Goal: Task Accomplishment & Management: Use online tool/utility

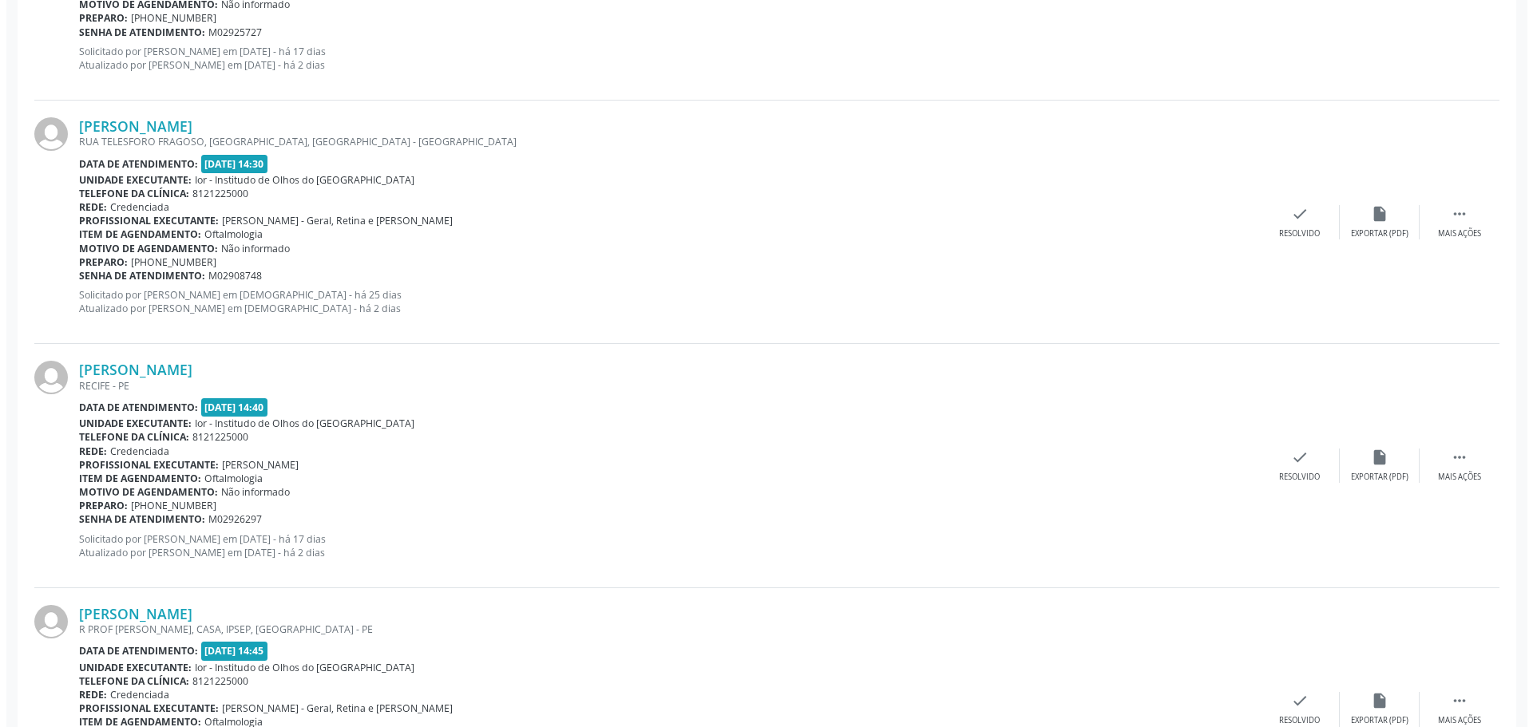
scroll to position [2239, 0]
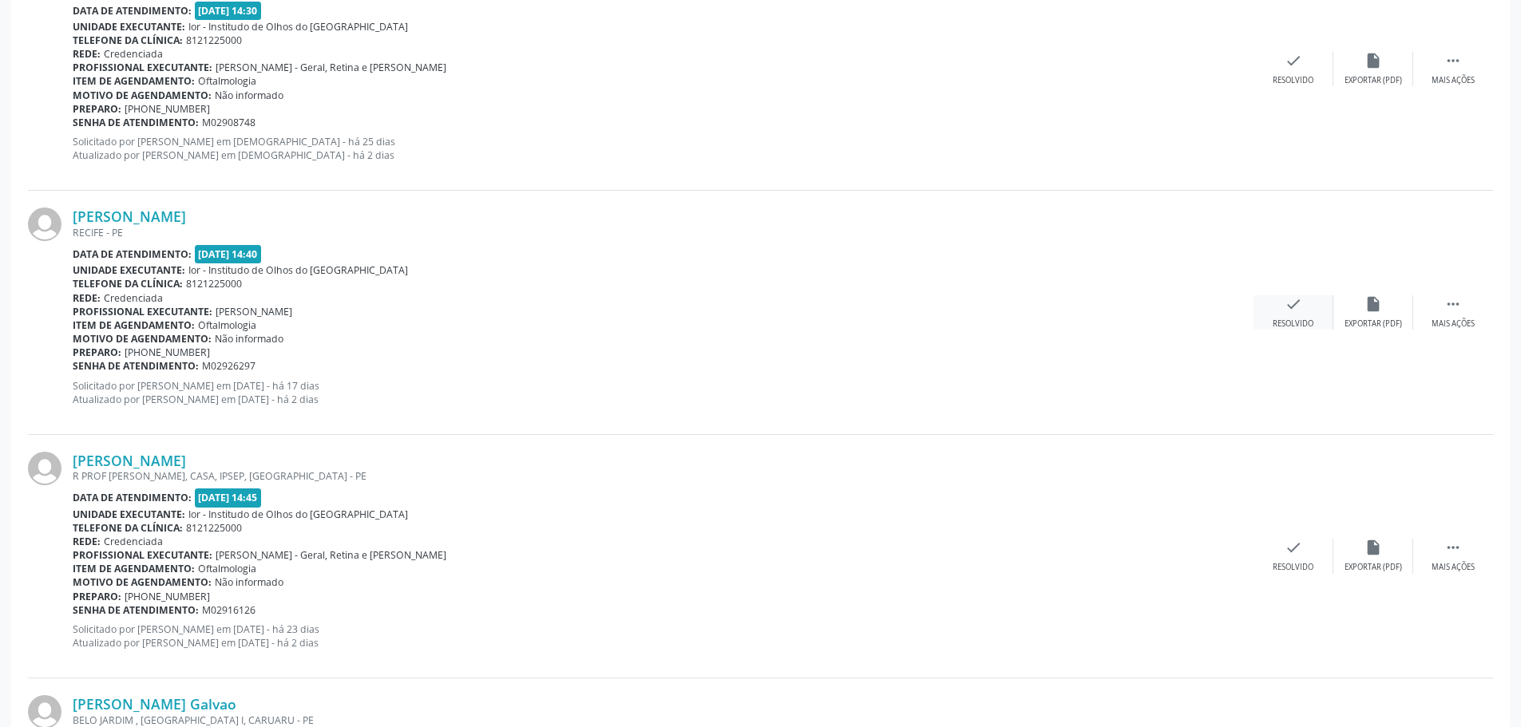
click at [1283, 319] on div "Resolvido" at bounding box center [1293, 324] width 41 height 11
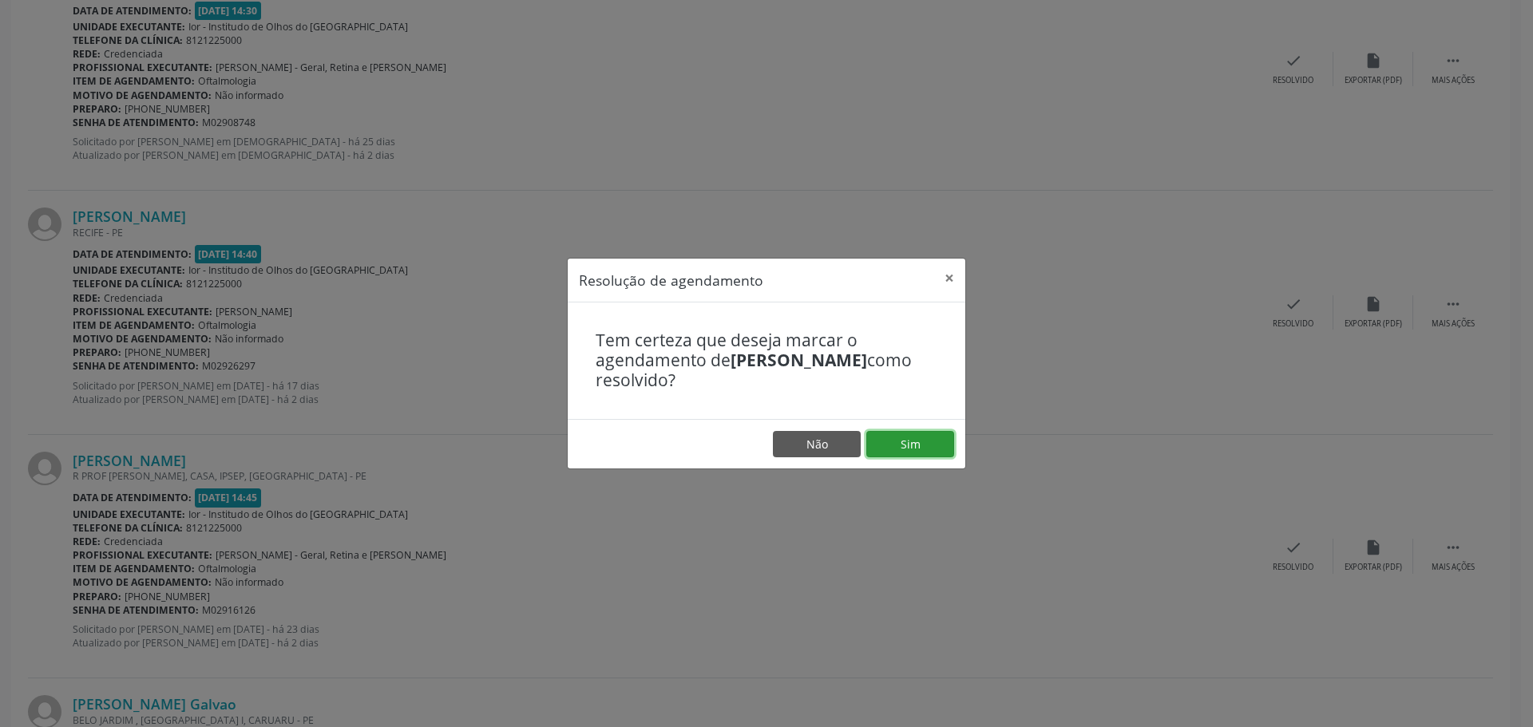
click at [913, 449] on button "Sim" at bounding box center [910, 444] width 88 height 27
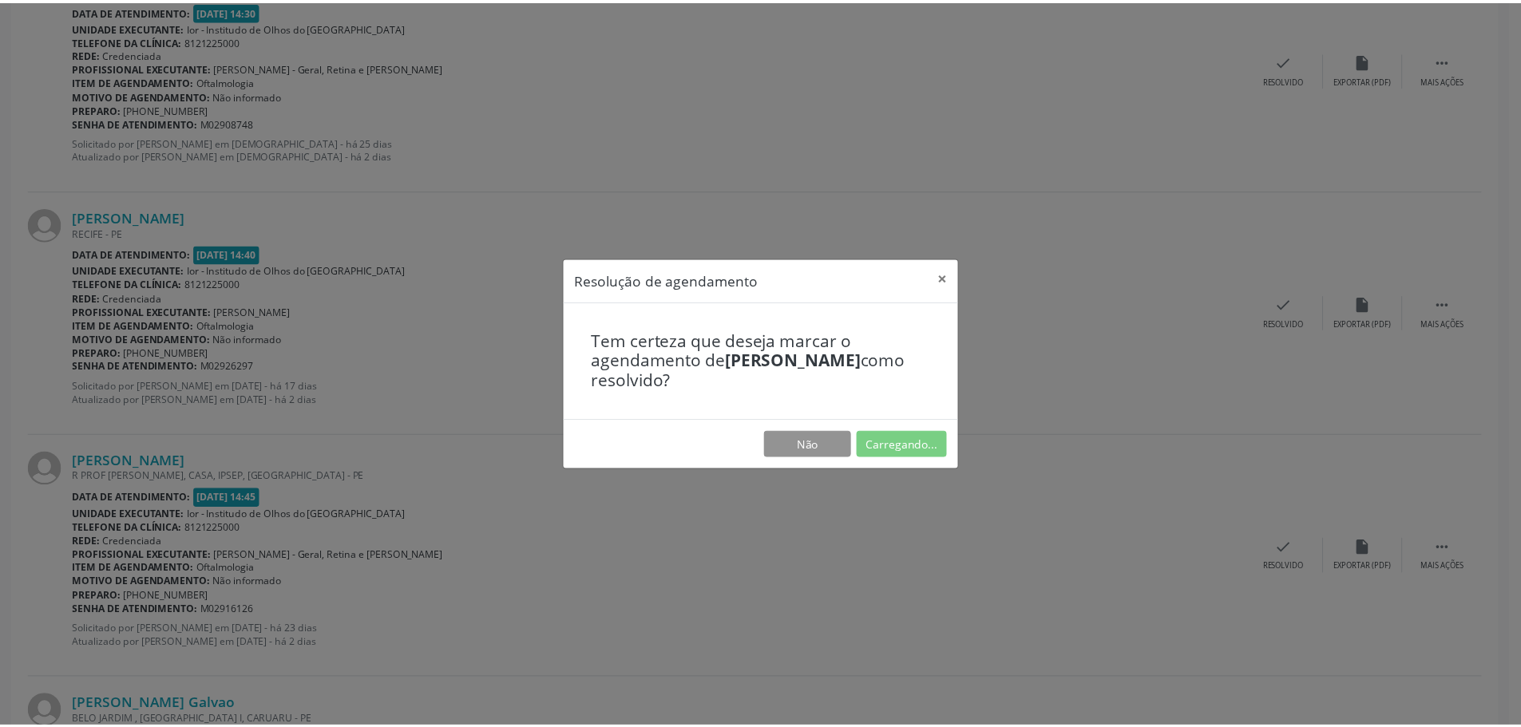
scroll to position [0, 0]
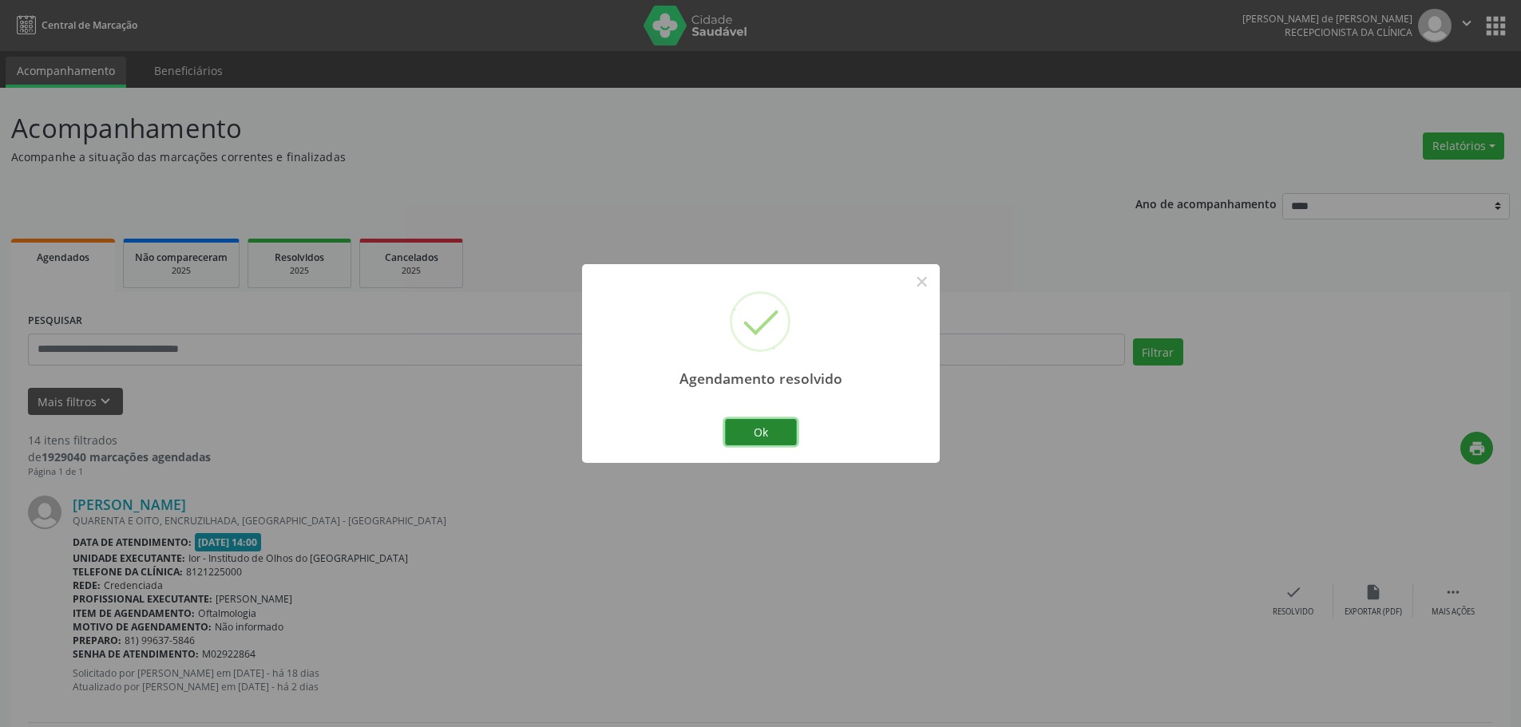
click at [760, 429] on button "Ok" at bounding box center [761, 432] width 72 height 27
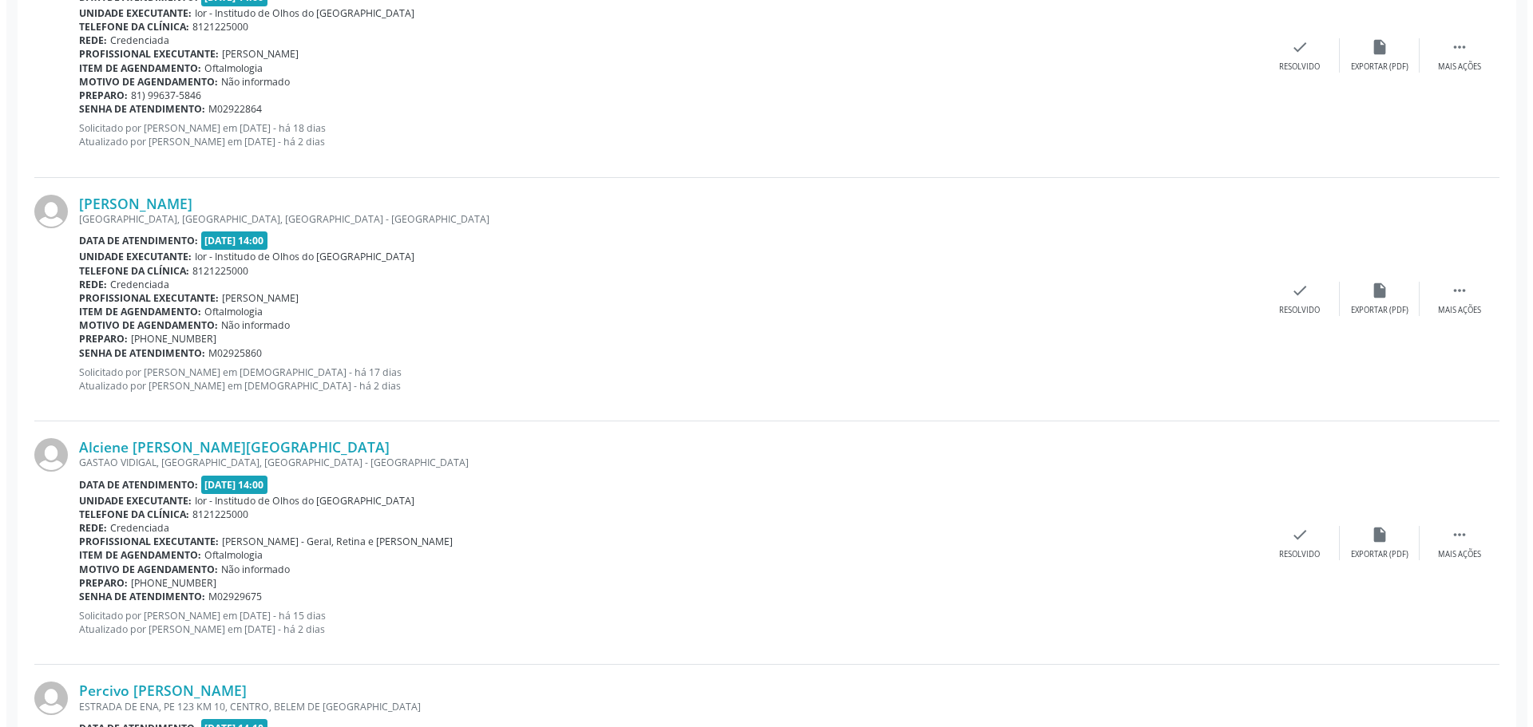
scroll to position [559, 0]
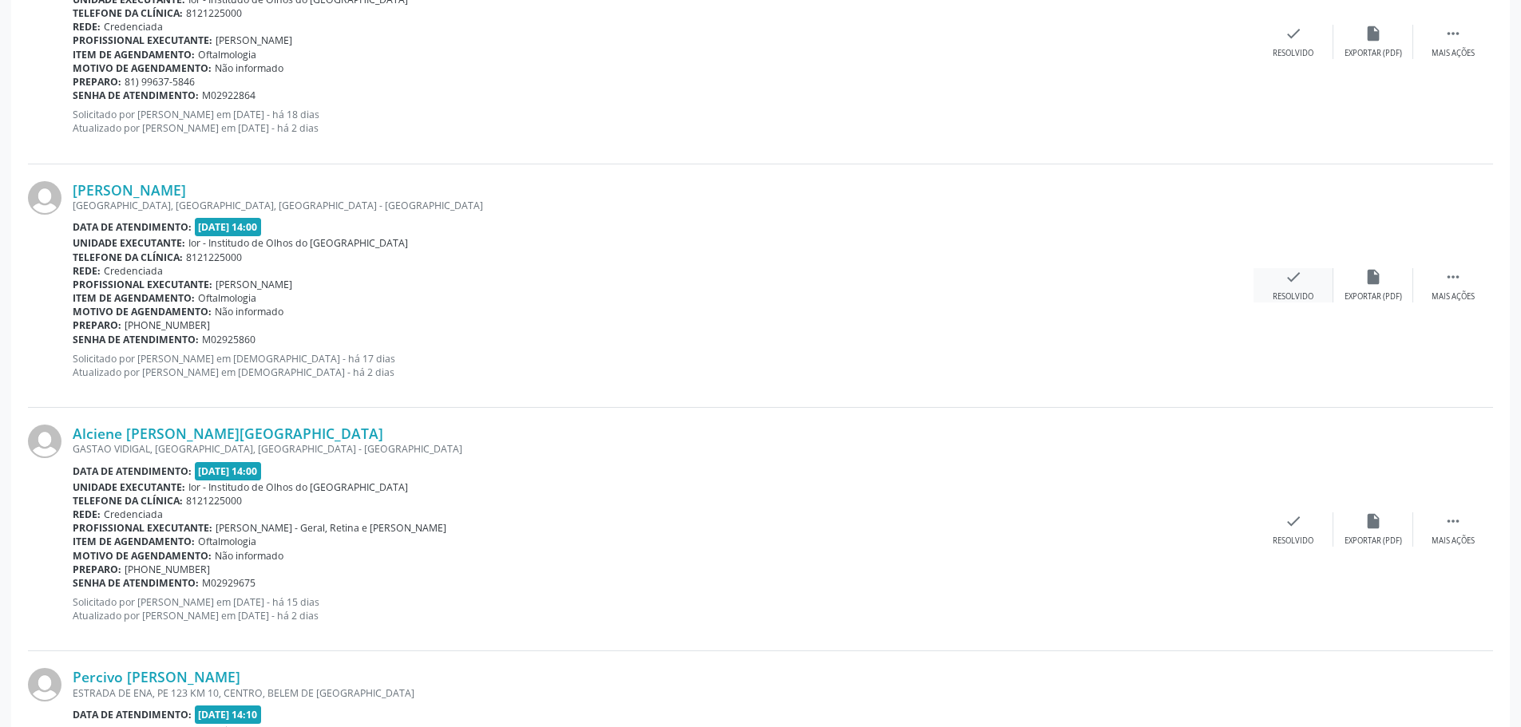
click at [1297, 287] on div "check Resolvido" at bounding box center [1293, 285] width 80 height 34
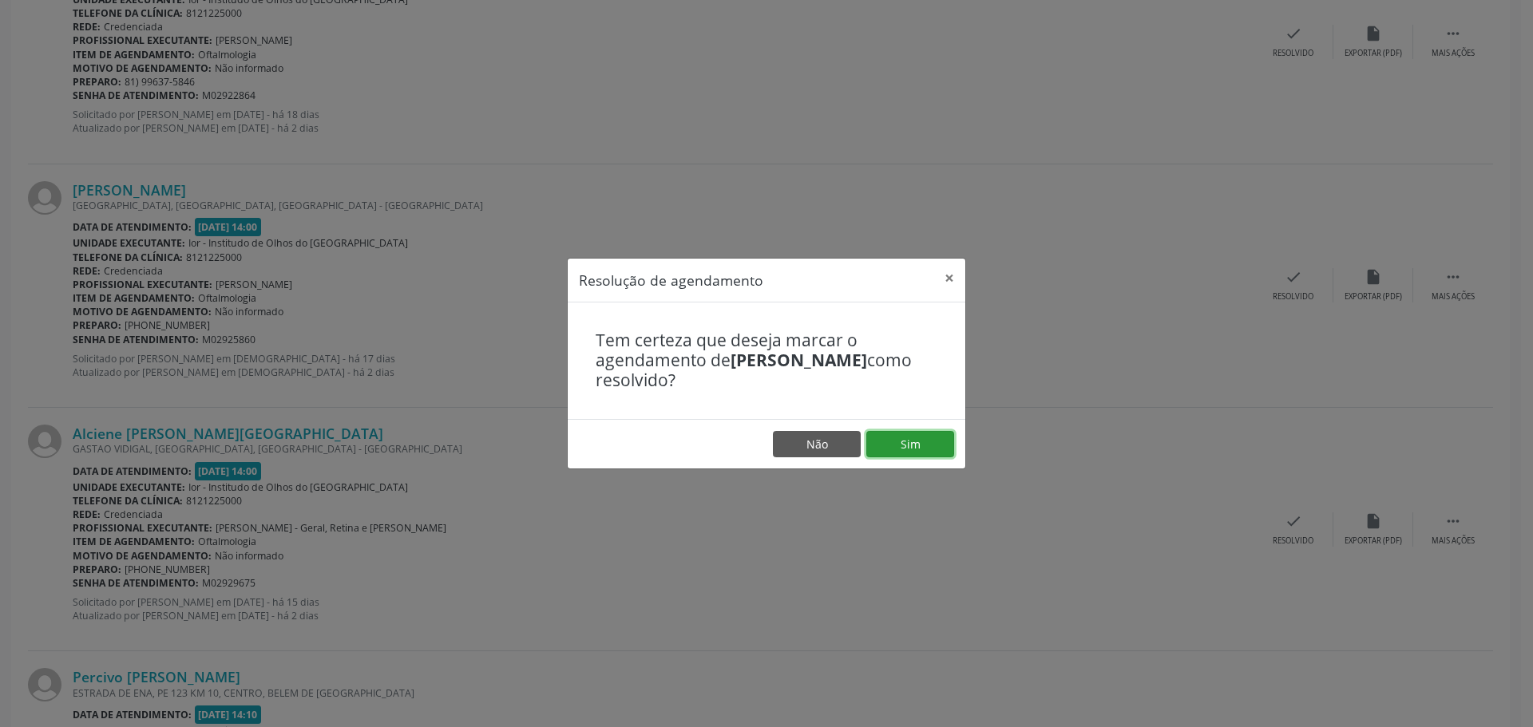
click at [939, 442] on button "Sim" at bounding box center [910, 444] width 88 height 27
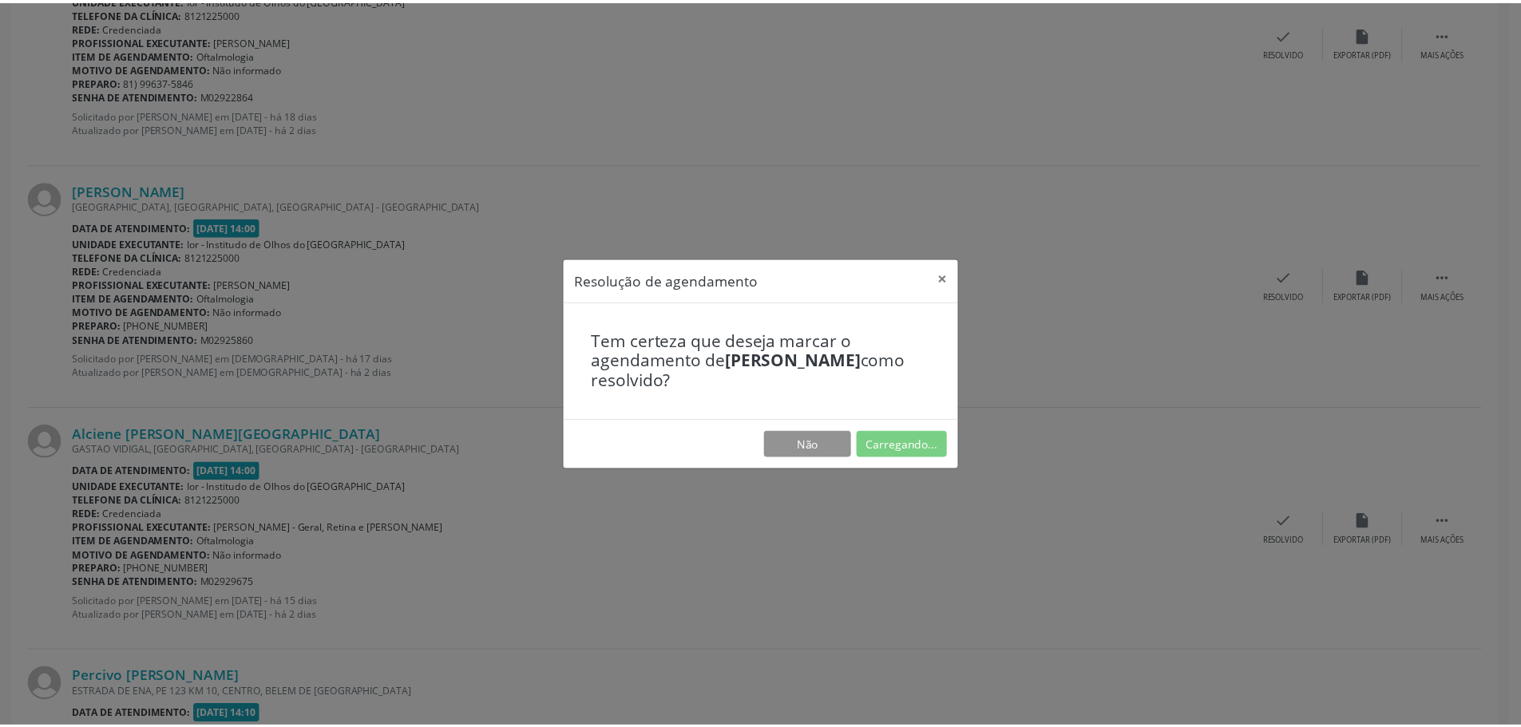
scroll to position [0, 0]
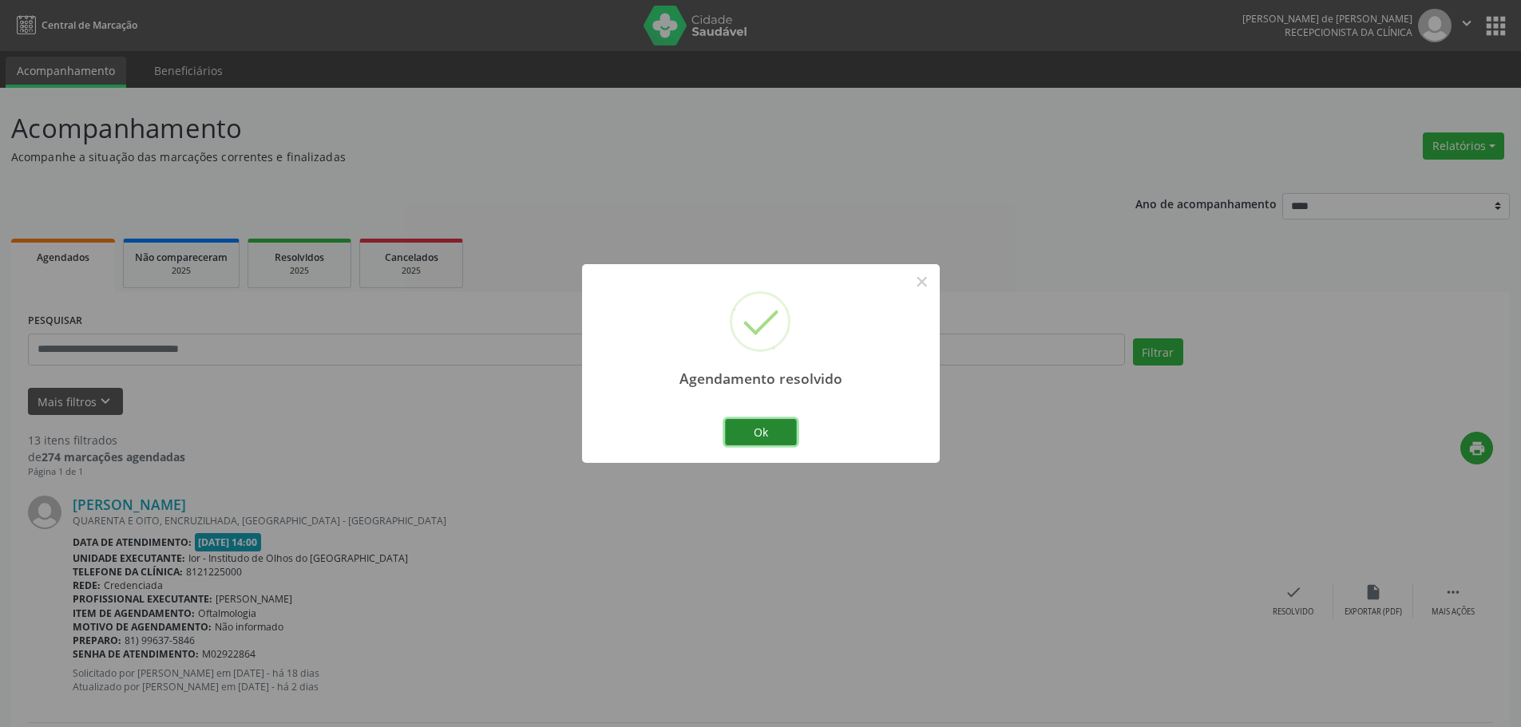
click at [777, 430] on button "Ok" at bounding box center [761, 432] width 72 height 27
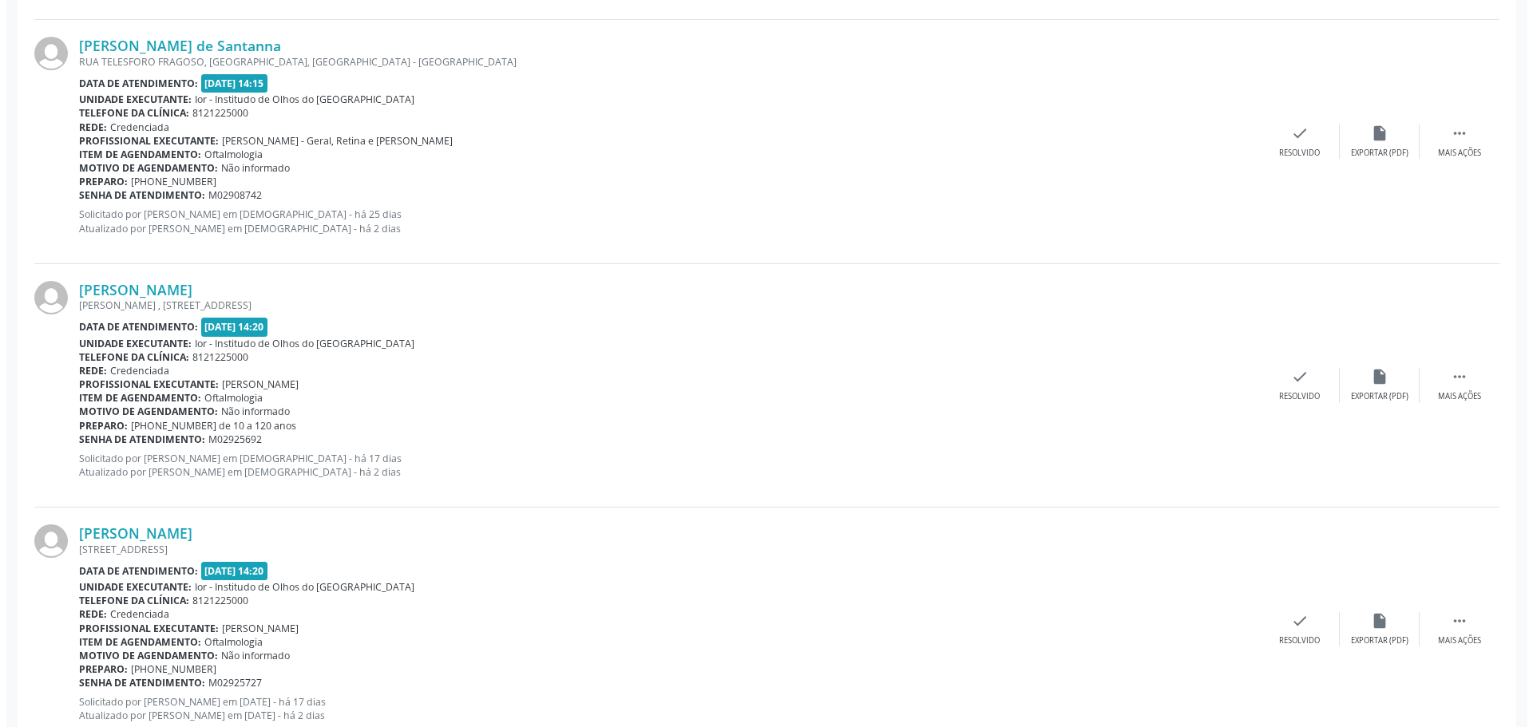
scroll to position [1112, 0]
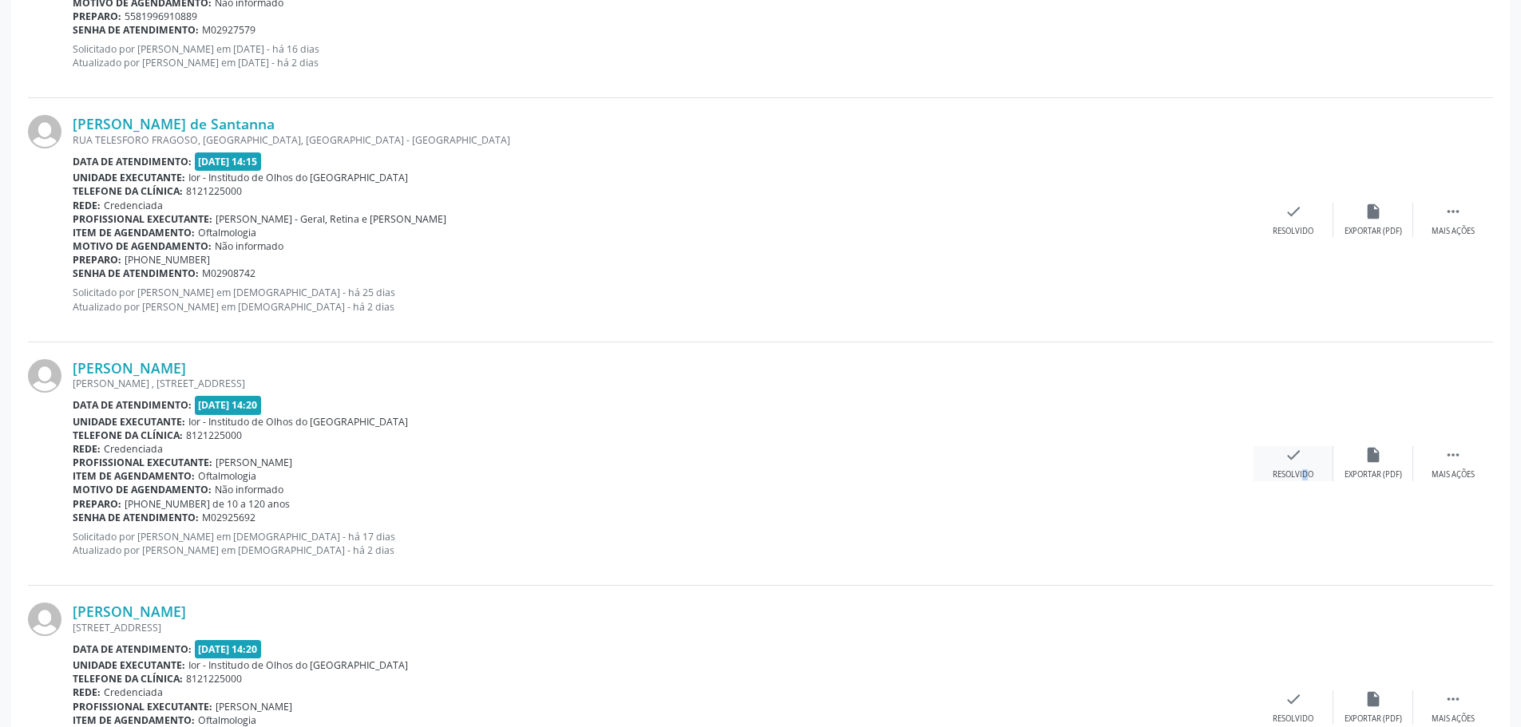
drag, startPoint x: 1297, startPoint y: 468, endPoint x: 1290, endPoint y: 475, distance: 9.6
click at [1290, 475] on div "check Resolvido" at bounding box center [1293, 463] width 80 height 34
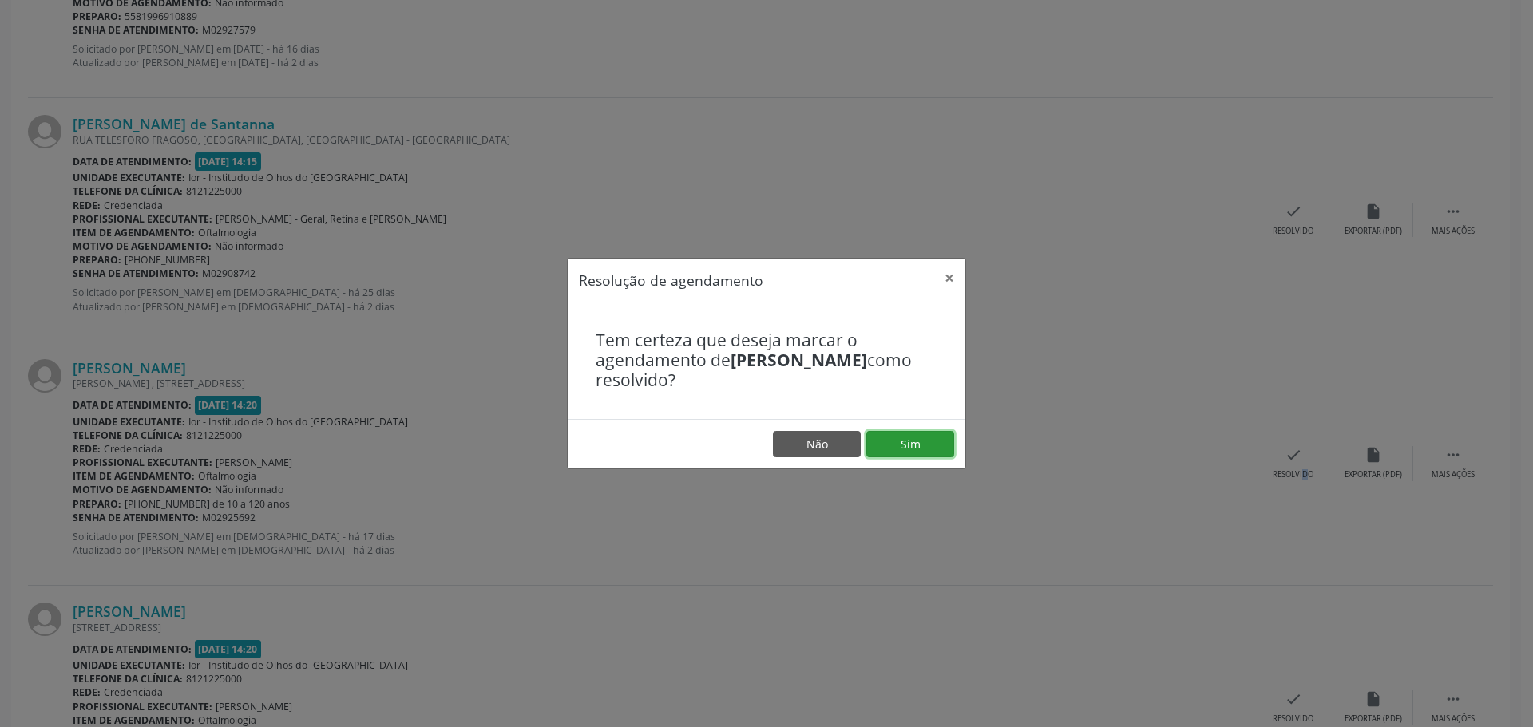
click at [893, 446] on button "Sim" at bounding box center [910, 444] width 88 height 27
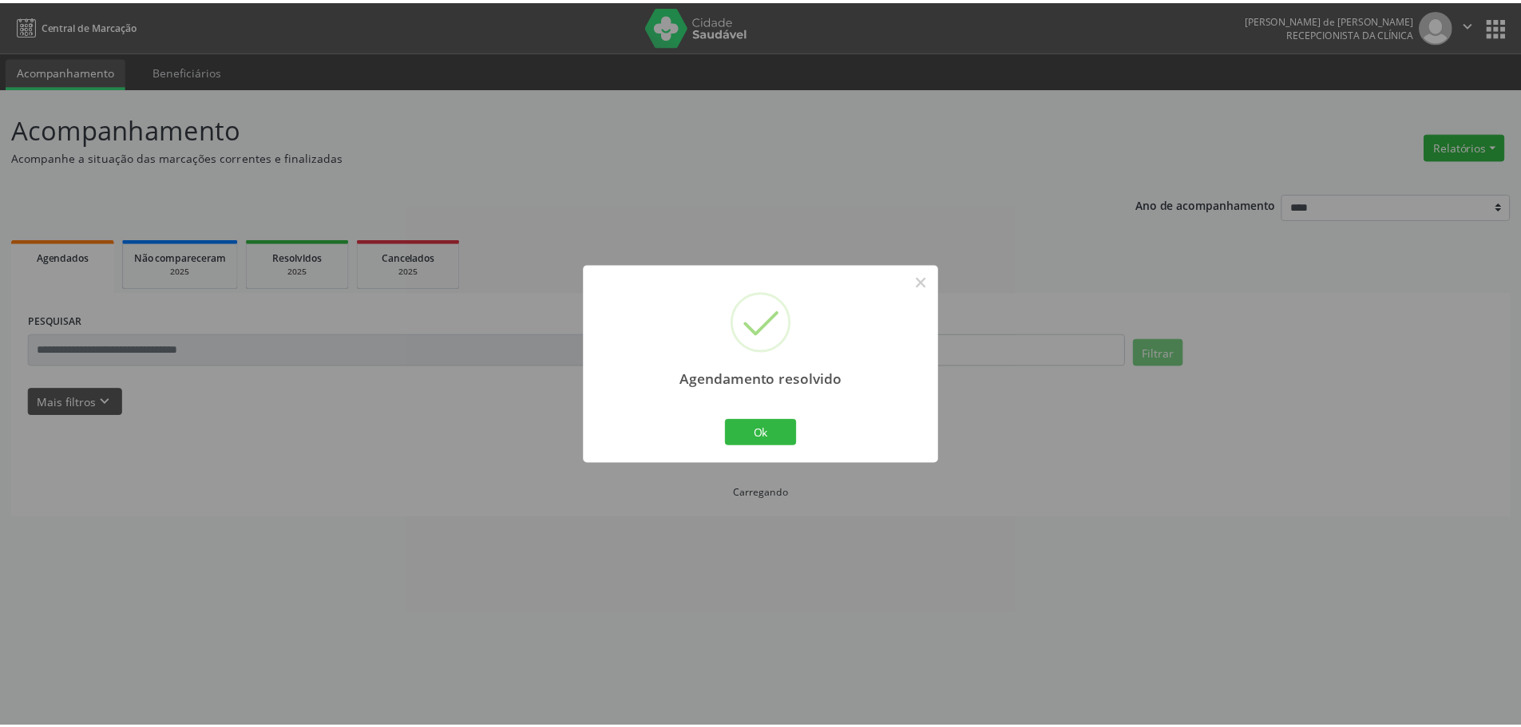
scroll to position [0, 0]
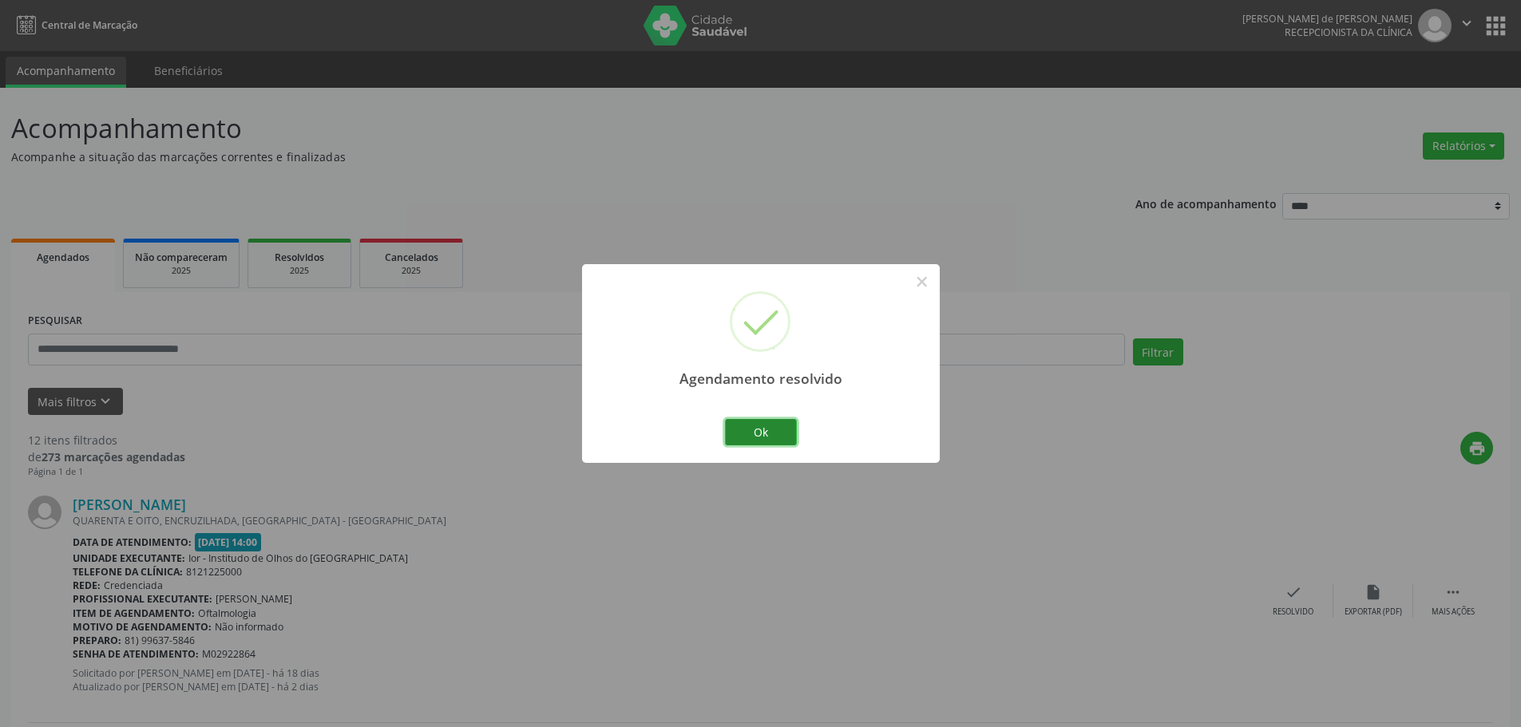
click at [749, 427] on button "Ok" at bounding box center [761, 432] width 72 height 27
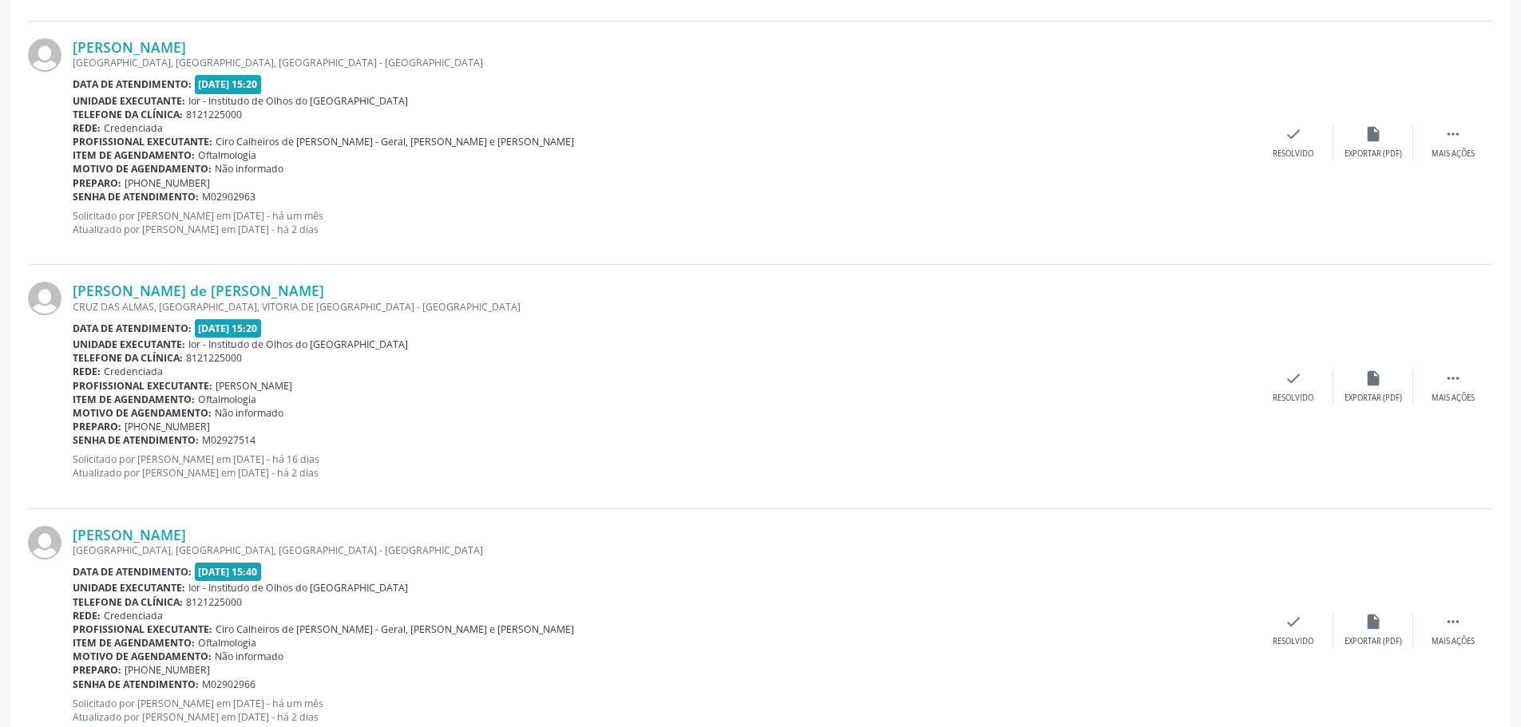
scroll to position [2705, 0]
